Goal: Task Accomplishment & Management: Use online tool/utility

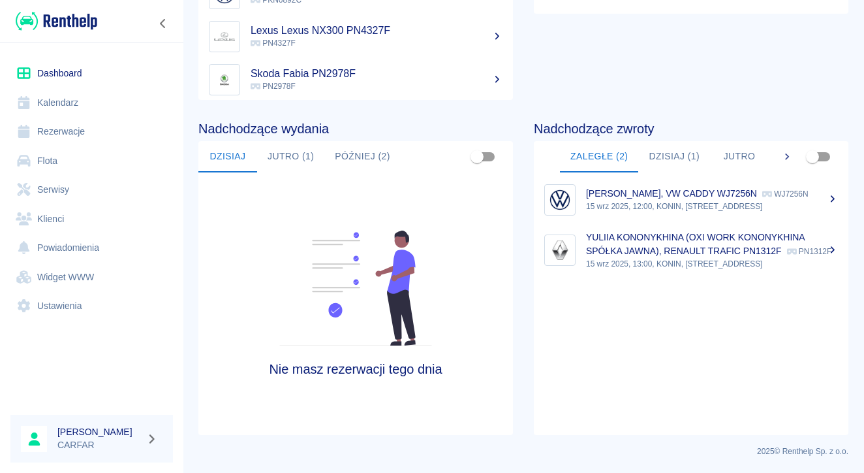
scroll to position [208, 0]
click at [81, 281] on link "Widget WWW" at bounding box center [91, 276] width 163 height 29
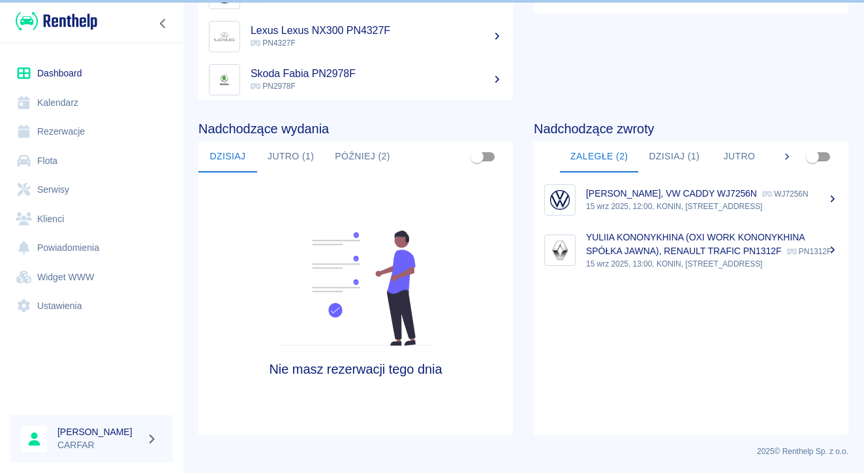
click at [89, 273] on link "Widget WWW" at bounding box center [91, 276] width 163 height 29
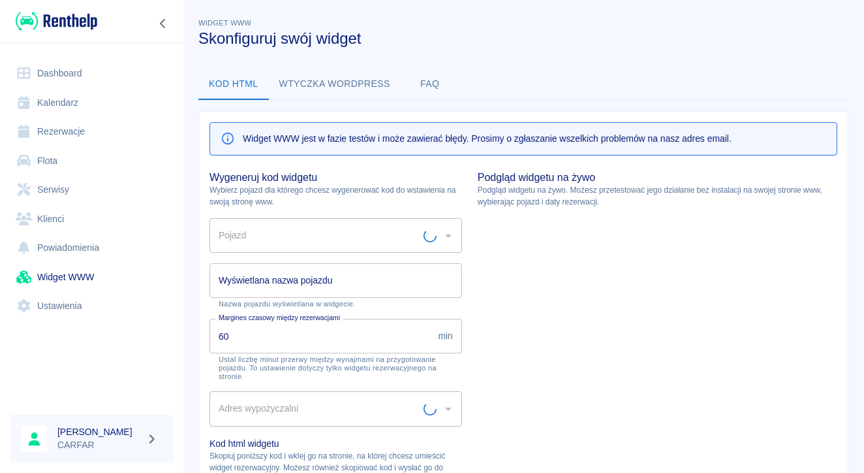
type input "HYUNDAI TUCSON PN6460E - PN6460E"
type input "HYUNDAI TUCSON PN6460E"
type input "Biuro - Plac Wydań - KONIN, [STREET_ADDRESS]"
type textarea "<script type="module" src="[URL][DOMAIN_NAME]"></script> <link rel="stylesheet"…"
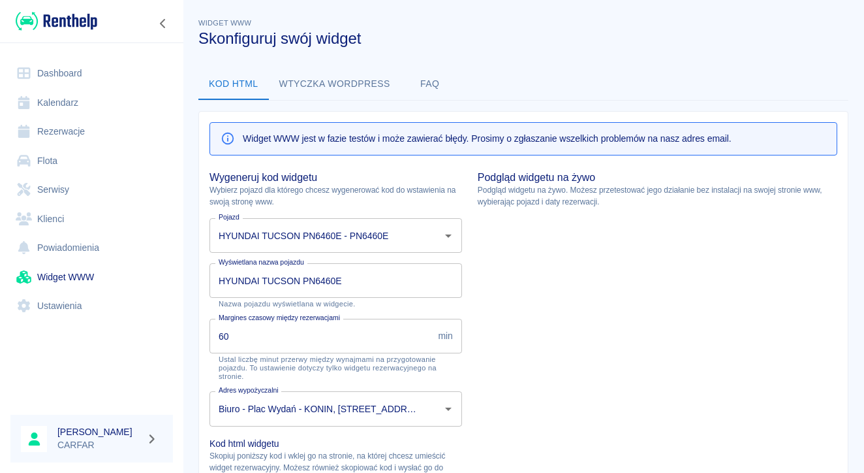
click at [357, 86] on button "Wtyczka wordpress" at bounding box center [335, 84] width 132 height 31
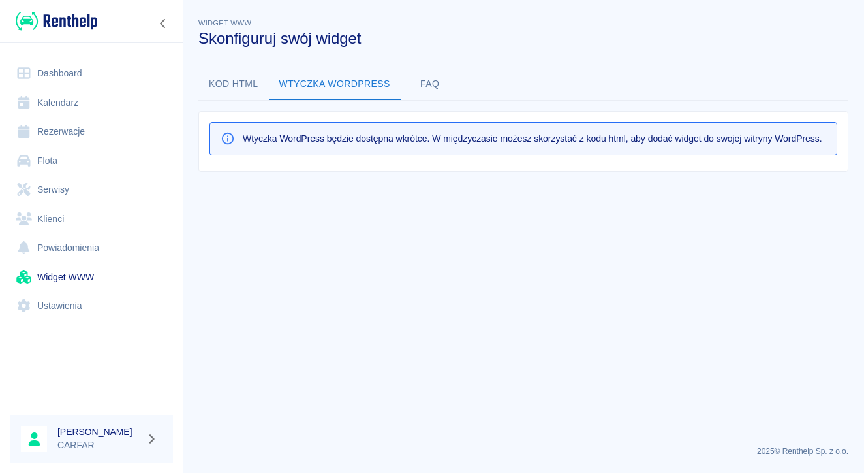
click at [419, 86] on button "FAQ" at bounding box center [430, 84] width 59 height 31
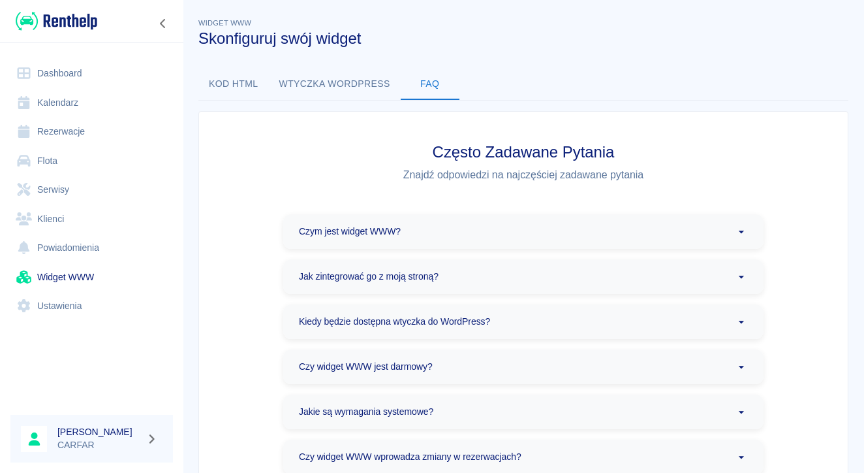
click at [255, 86] on button "Kod html" at bounding box center [233, 84] width 71 height 31
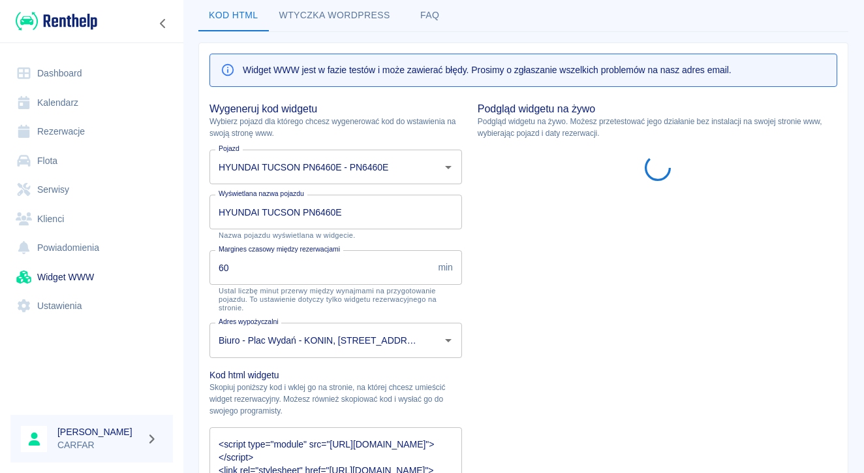
scroll to position [67, 0]
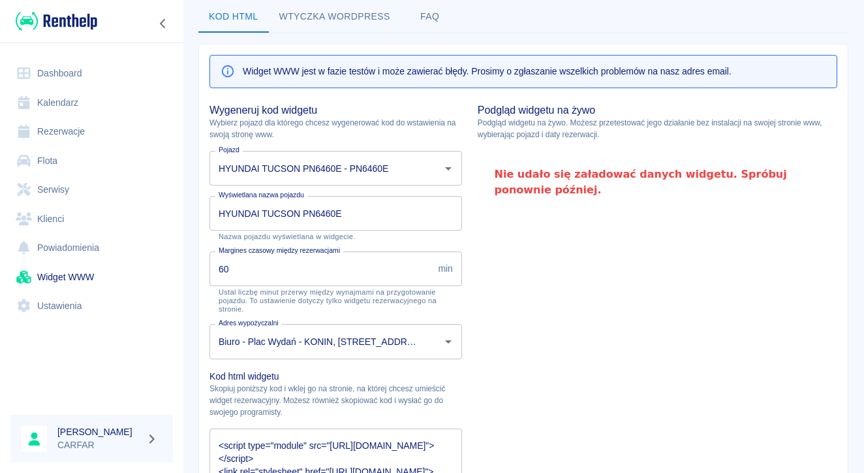
click at [97, 81] on link "Dashboard" at bounding box center [91, 73] width 163 height 29
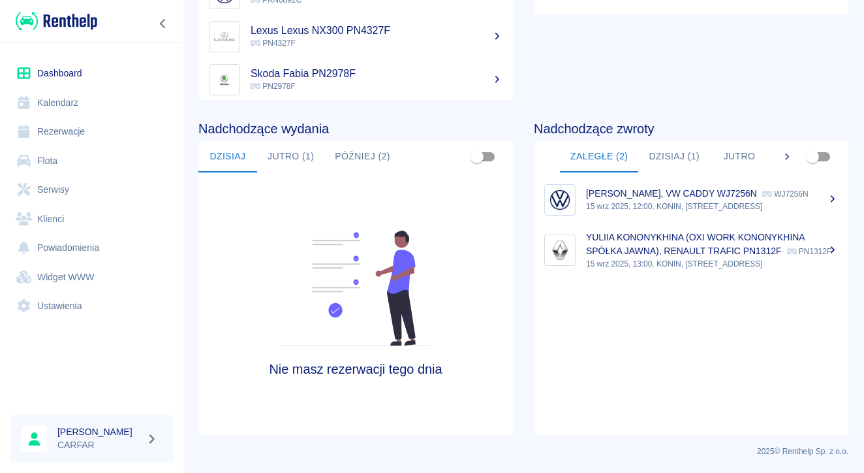
scroll to position [208, 0]
